Goal: Book appointment/travel/reservation

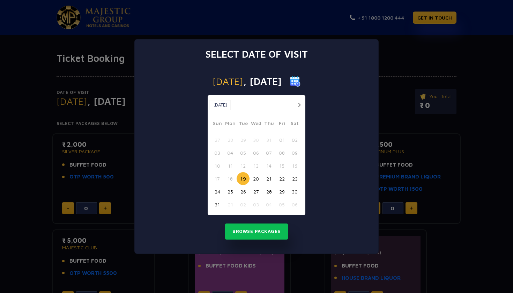
click at [281, 179] on button "22" at bounding box center [281, 178] width 13 height 13
click at [262, 232] on button "Browse Packages" at bounding box center [256, 231] width 63 height 16
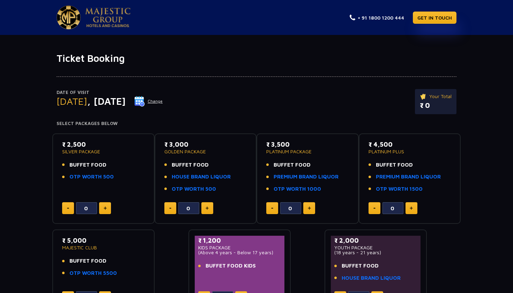
click at [163, 101] on button "Change" at bounding box center [148, 101] width 29 height 11
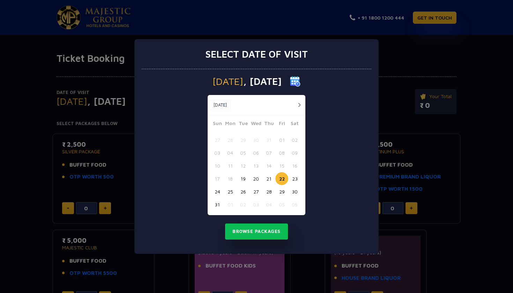
click at [270, 179] on button "21" at bounding box center [268, 178] width 13 height 13
click at [263, 235] on button "Browse Packages" at bounding box center [256, 231] width 63 height 16
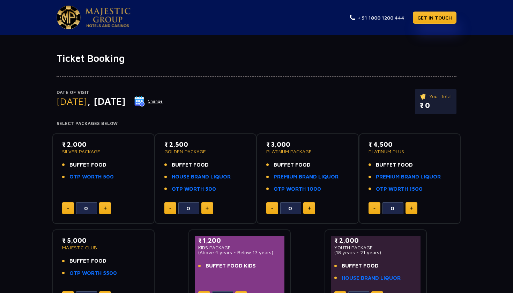
click at [163, 101] on button "Change" at bounding box center [148, 101] width 29 height 11
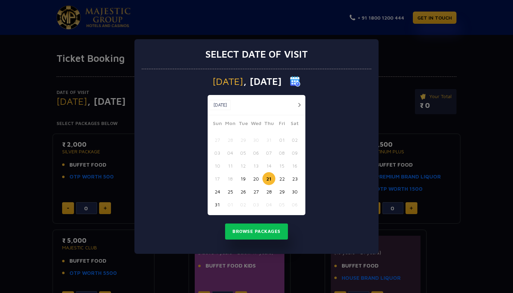
click at [255, 178] on button "20" at bounding box center [255, 178] width 13 height 13
click at [254, 228] on button "Browse Packages" at bounding box center [256, 231] width 63 height 16
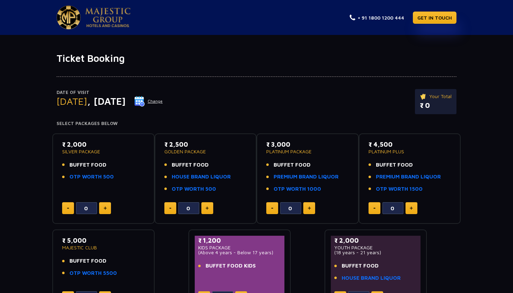
click at [163, 100] on button "Change" at bounding box center [148, 101] width 29 height 11
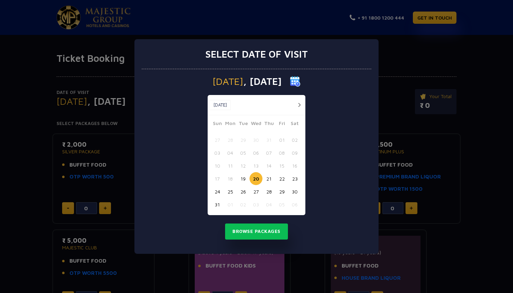
click at [268, 193] on button "28" at bounding box center [268, 191] width 13 height 13
click at [269, 232] on button "Browse Packages" at bounding box center [256, 231] width 63 height 16
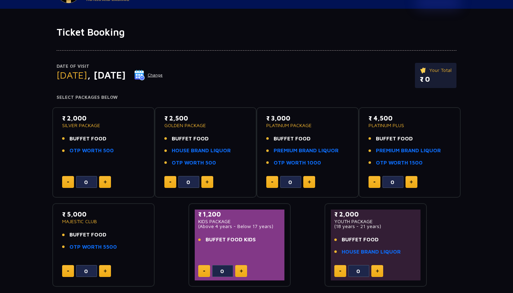
scroll to position [21, 0]
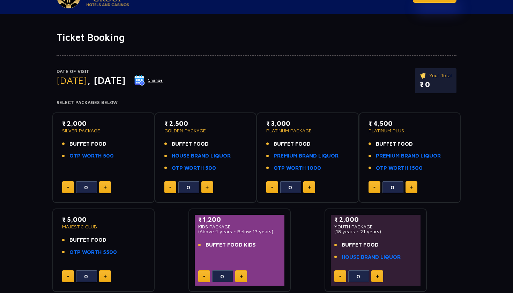
click at [163, 80] on button "Change" at bounding box center [148, 80] width 29 height 11
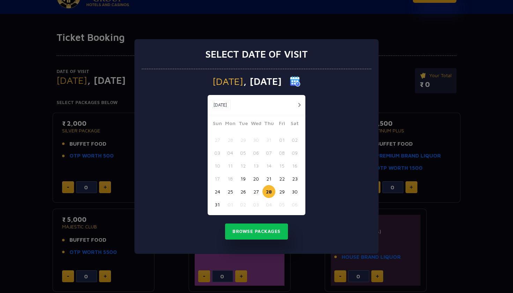
click at [281, 189] on button "29" at bounding box center [281, 191] width 13 height 13
click at [293, 190] on button "30" at bounding box center [294, 191] width 13 height 13
click at [277, 233] on button "Browse Packages" at bounding box center [256, 231] width 63 height 16
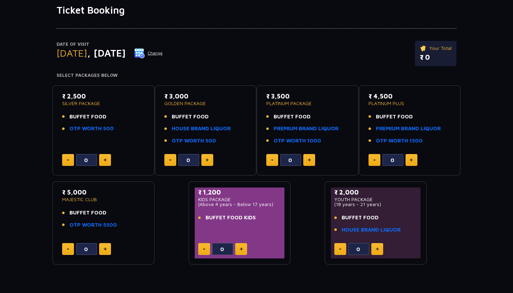
scroll to position [48, 0]
click at [163, 54] on button "Change" at bounding box center [148, 52] width 29 height 11
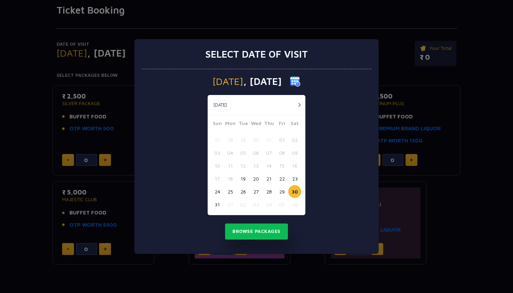
click at [265, 190] on button "28" at bounding box center [268, 191] width 13 height 13
click at [270, 232] on button "Browse Packages" at bounding box center [256, 231] width 63 height 16
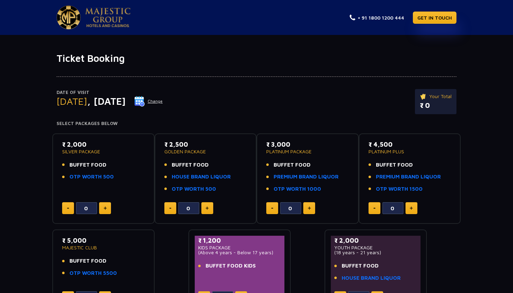
scroll to position [0, 0]
